Goal: Check status: Check status

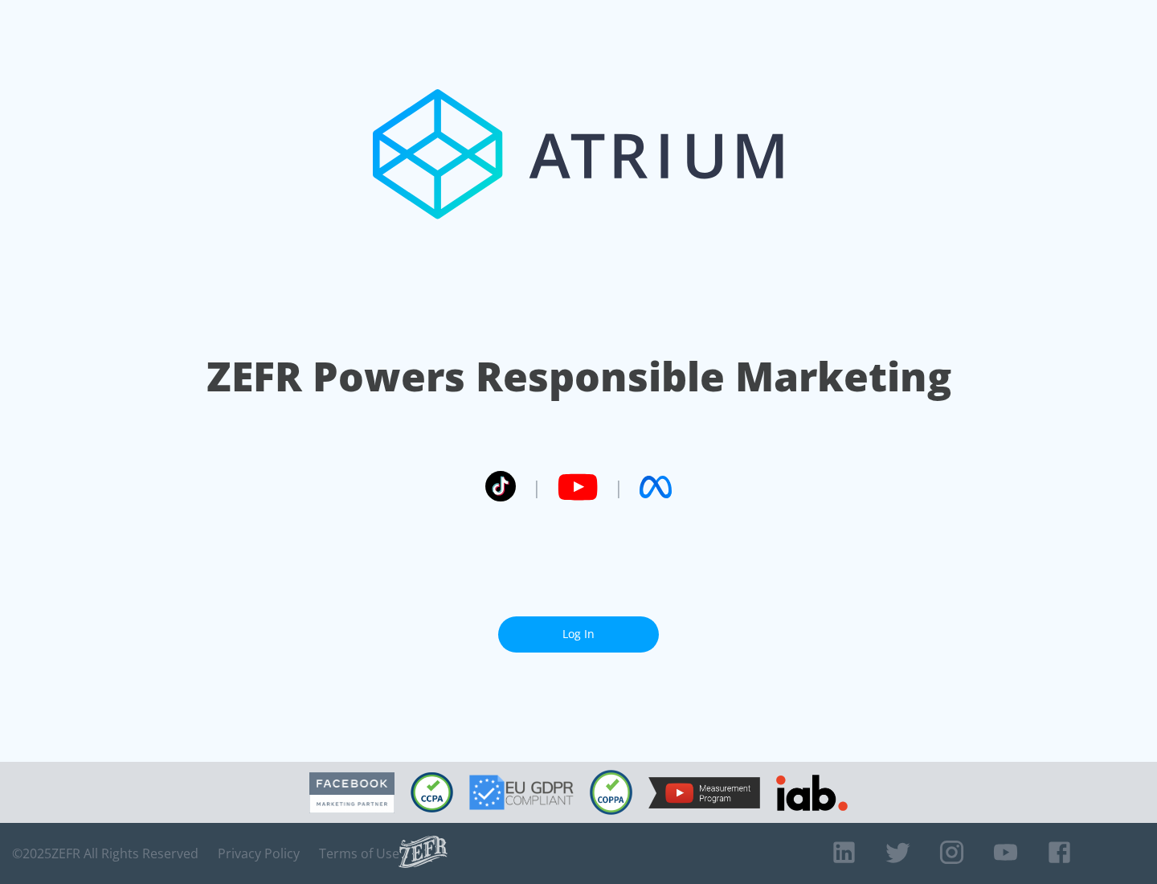
click at [578, 634] on link "Log In" at bounding box center [578, 634] width 161 height 36
